Goal: Transaction & Acquisition: Purchase product/service

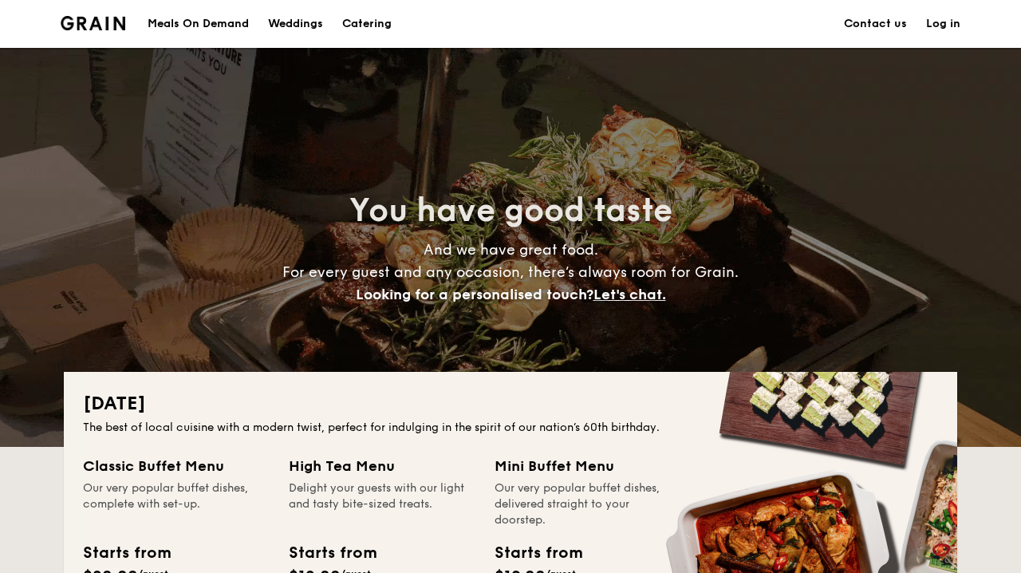
click at [241, 30] on div "Meals On Demand" at bounding box center [198, 24] width 101 height 48
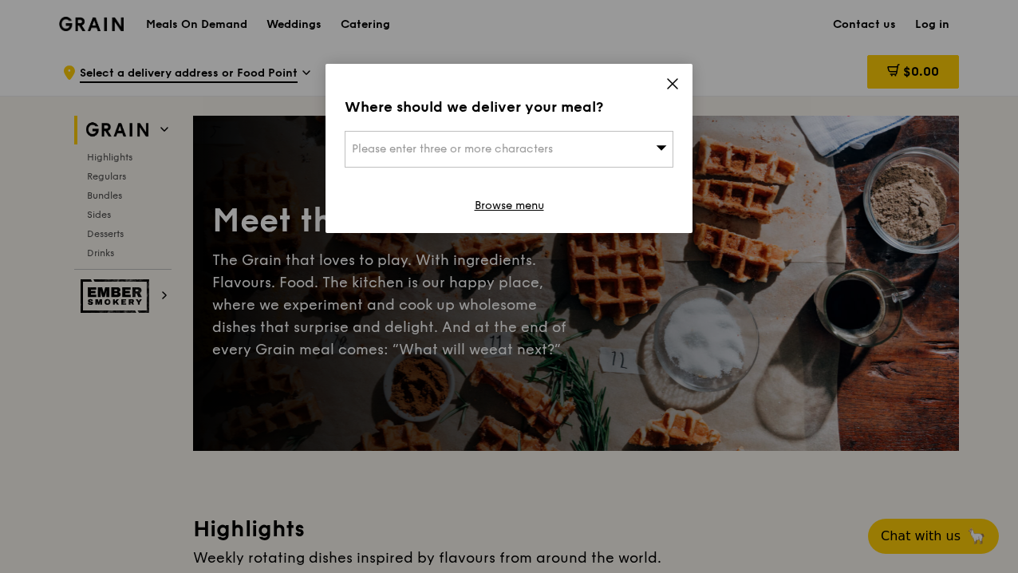
click at [618, 145] on div "Please enter three or more characters" at bounding box center [509, 149] width 329 height 37
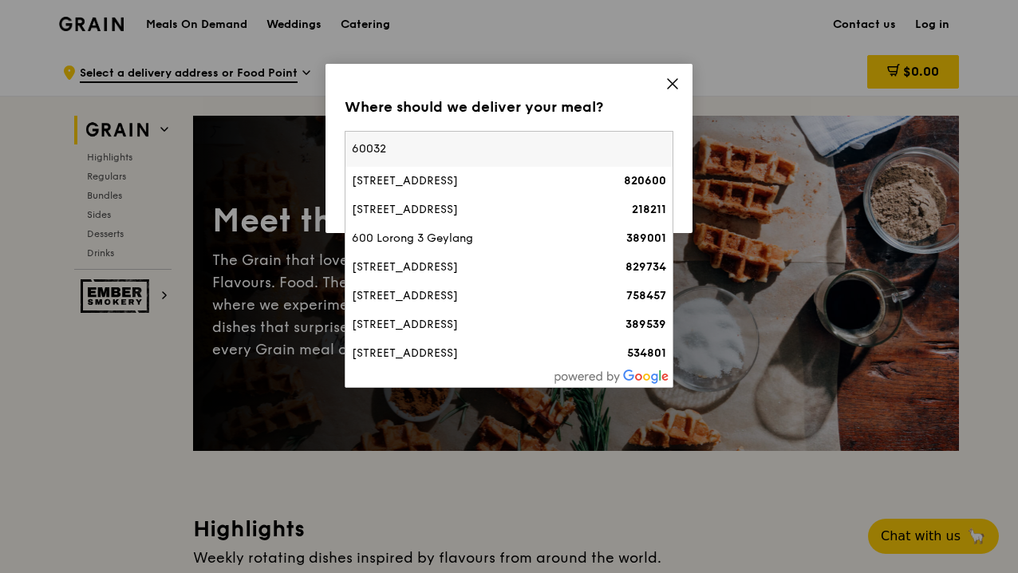
type input "600320"
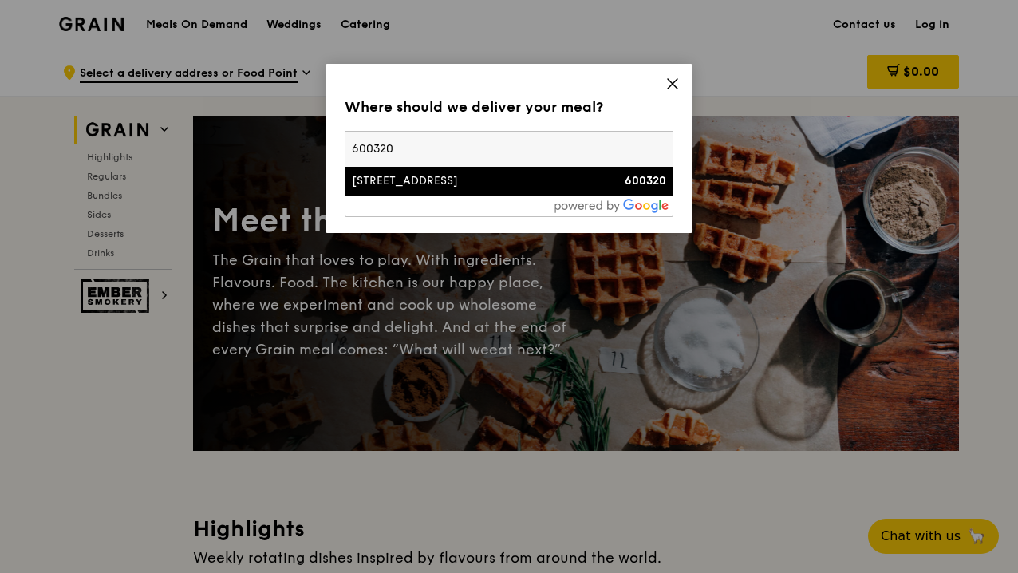
click at [550, 184] on div "320 Jurong East Street 31" at bounding box center [470, 181] width 236 height 16
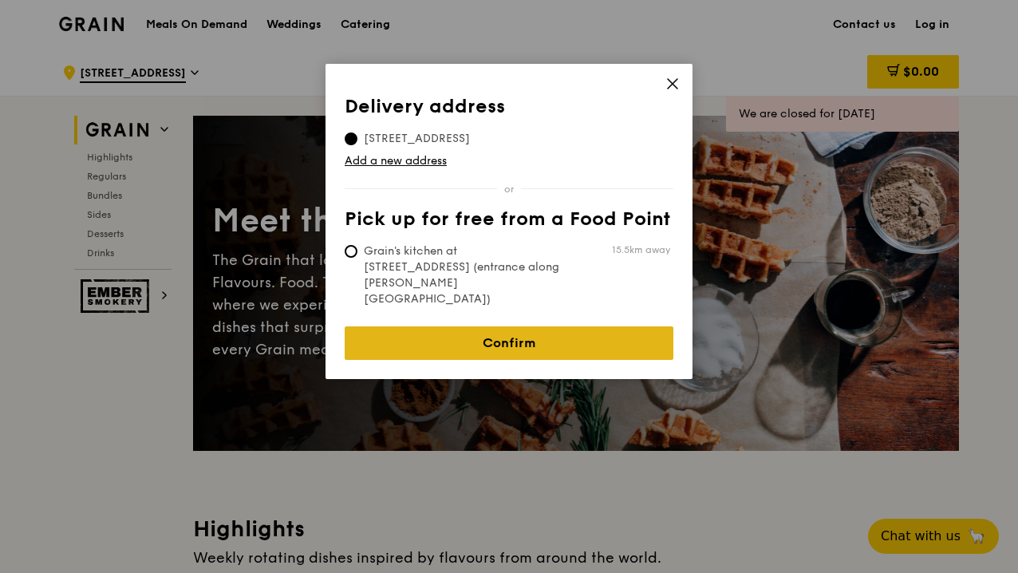
click at [474, 326] on link "Confirm" at bounding box center [509, 343] width 329 height 34
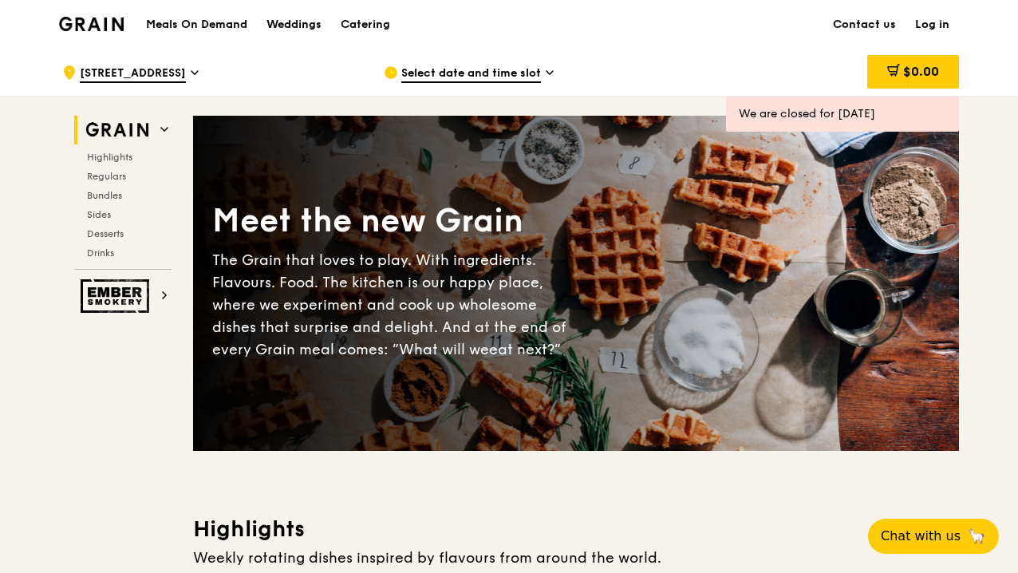
click at [496, 58] on div "Select date and time slot" at bounding box center [532, 73] width 296 height 48
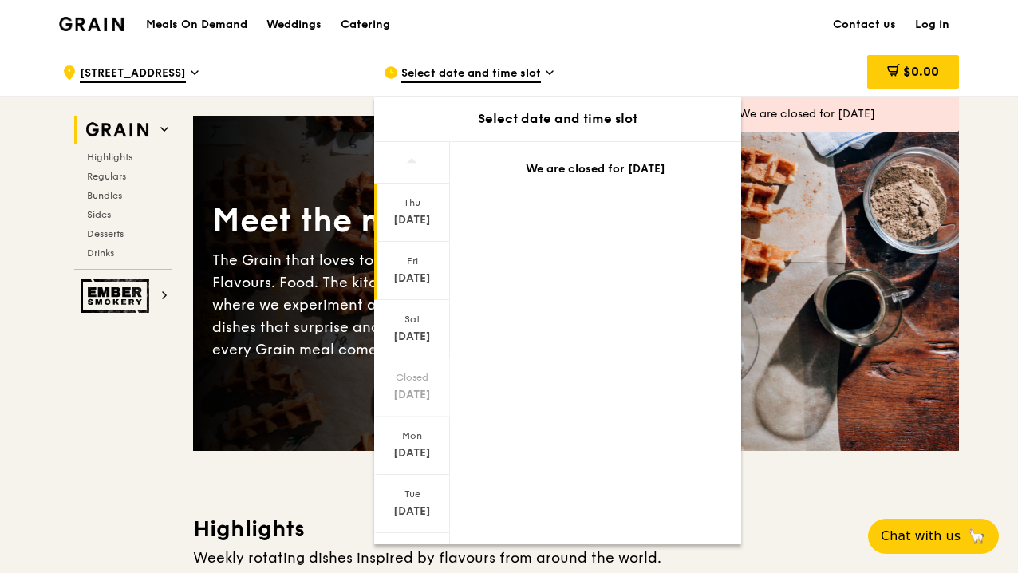
click at [415, 275] on div "Aug 15" at bounding box center [412, 279] width 71 height 16
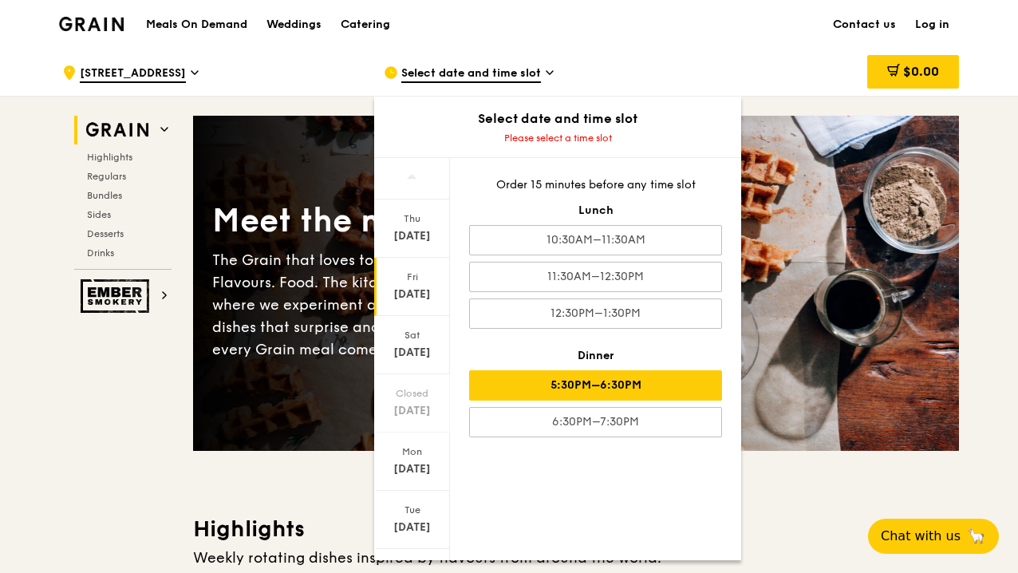
click at [634, 377] on div "5:30PM–6:30PM" at bounding box center [595, 385] width 253 height 30
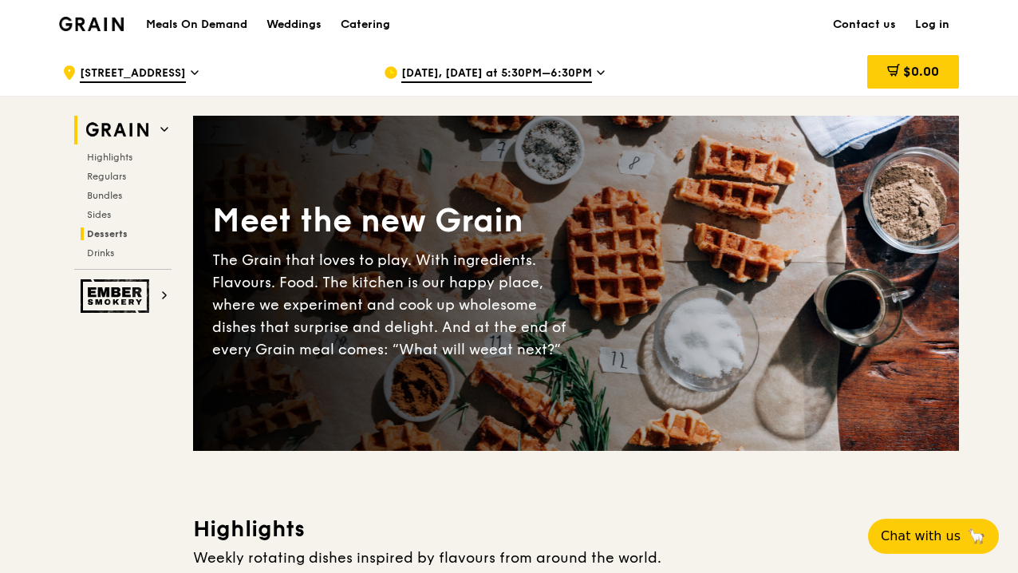
click at [107, 232] on span "Desserts" at bounding box center [107, 233] width 41 height 11
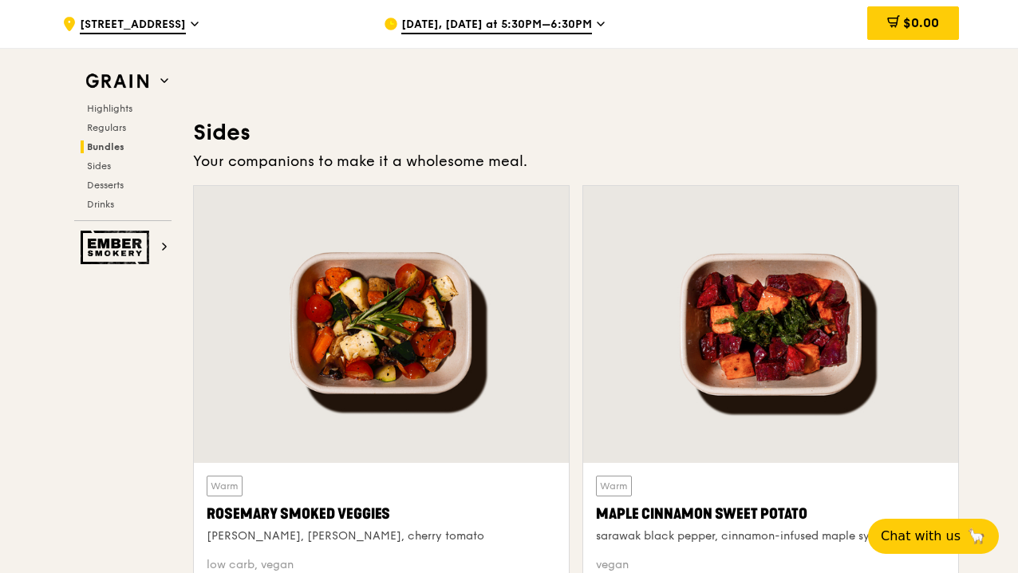
scroll to position [3620, 0]
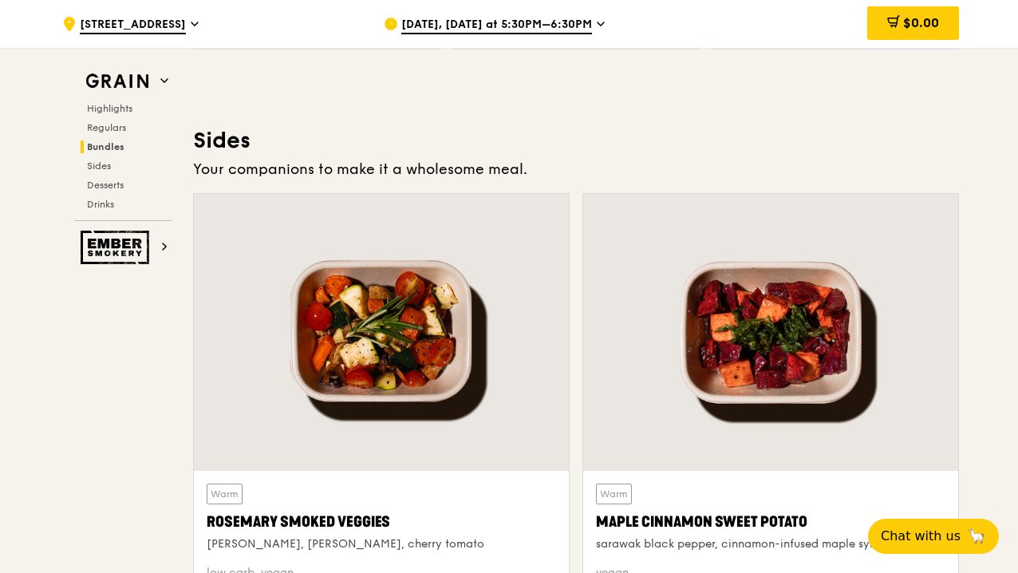
click at [198, 23] on icon at bounding box center [195, 23] width 6 height 3
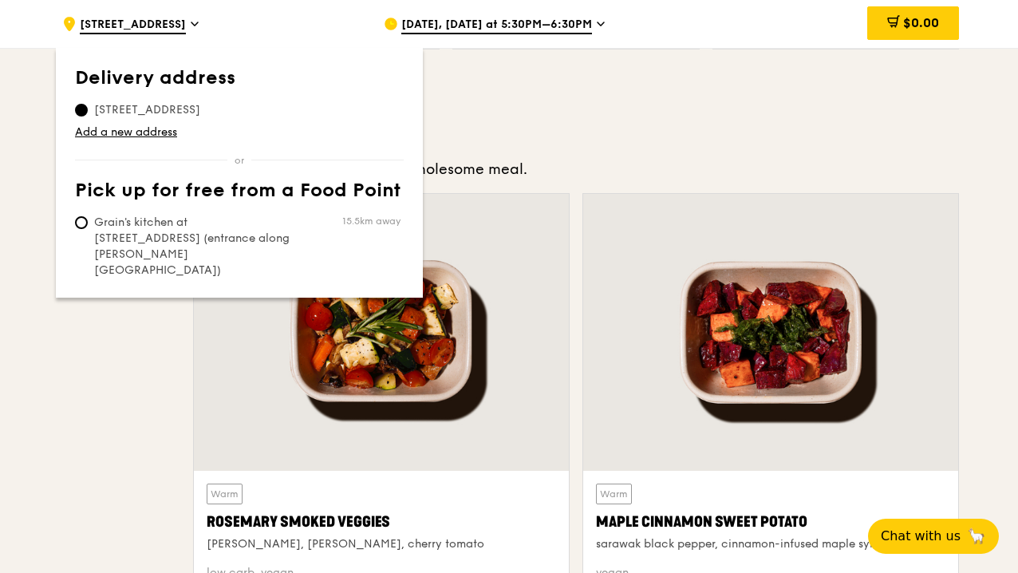
click at [179, 221] on span "Grain's kitchen at 5 Burn Road #05-01 (entrance along Harrison Road)" at bounding box center [194, 247] width 238 height 64
click at [88, 221] on input "Grain's kitchen at 5 Burn Road #05-01 (entrance along Harrison Road) 15.5km away" at bounding box center [81, 222] width 13 height 13
radio input "true"
click at [549, 122] on div "Highlights Weekly rotating dishes inspired by flavours from around the world. W…" at bounding box center [576, 177] width 766 height 6567
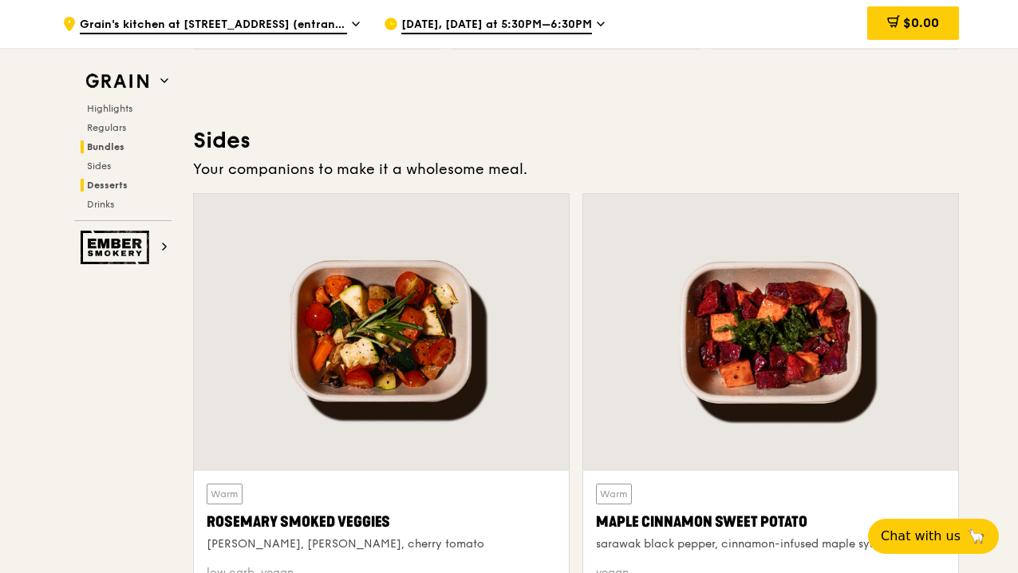
click at [128, 181] on h2 "Desserts" at bounding box center [126, 185] width 91 height 13
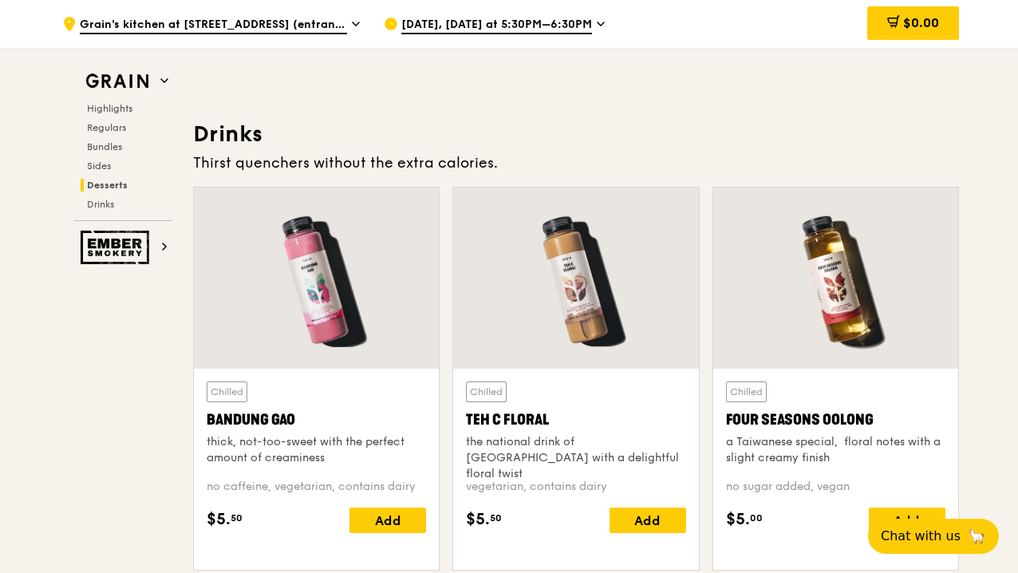
scroll to position [5697, 1]
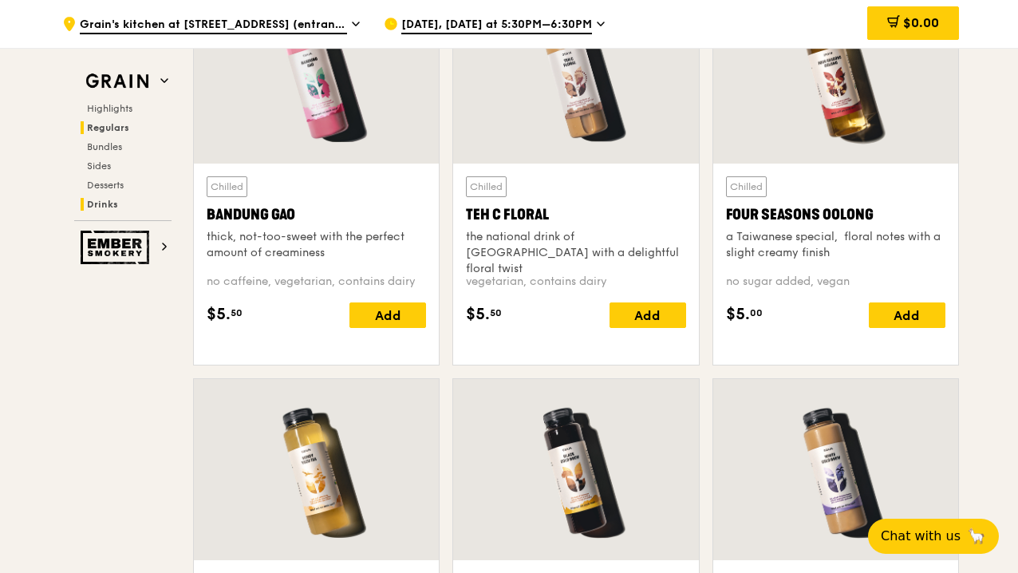
click at [113, 126] on span "Regulars" at bounding box center [108, 127] width 42 height 11
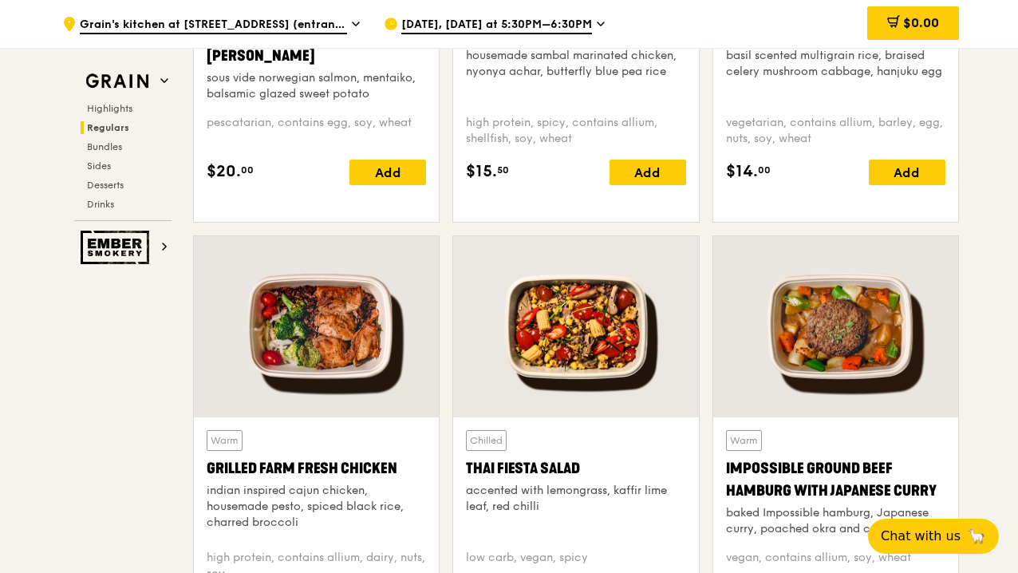
scroll to position [1771, 0]
